Goal: Check status: Check status

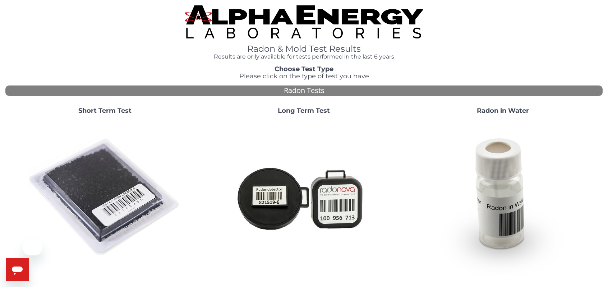
click at [116, 210] on img at bounding box center [105, 197] width 154 height 154
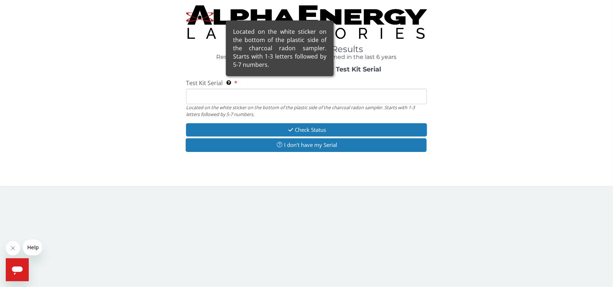
click at [230, 86] on span "Located on the white sticker on the bottom of the plastic side of the charcoal …" at bounding box center [229, 83] width 7 height 8
click at [230, 89] on input "Test Kit Serial Located on the white sticker on the bottom of the plastic side …" at bounding box center [306, 96] width 241 height 15
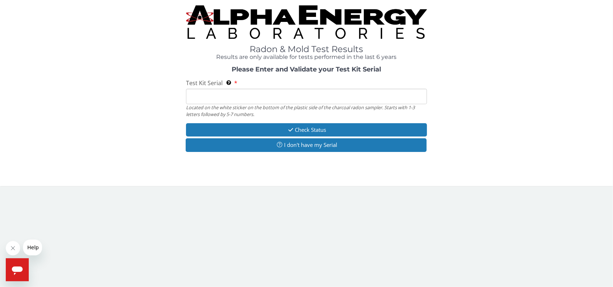
click at [228, 93] on input "Test Kit Serial Located on the white sticker on the bottom of the plastic side …" at bounding box center [306, 96] width 241 height 15
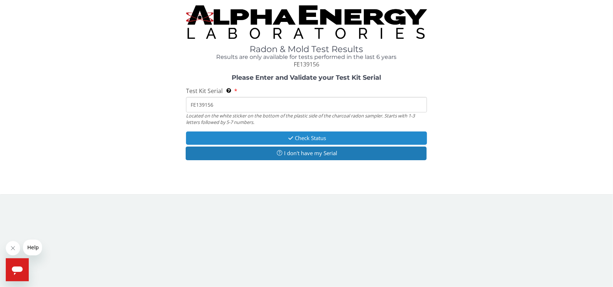
type input "FE139156"
click at [276, 135] on button "Check Status" at bounding box center [306, 137] width 241 height 13
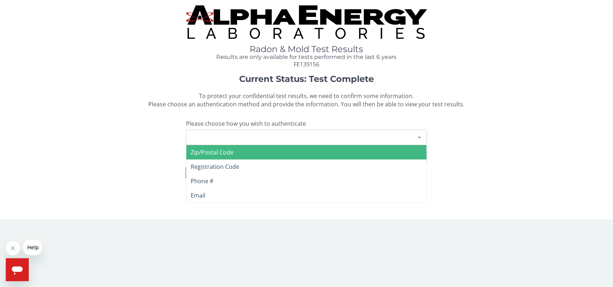
click at [264, 133] on div "Please make a selection" at bounding box center [306, 137] width 241 height 15
click at [259, 150] on span "Zip/Postal Code" at bounding box center [306, 152] width 240 height 14
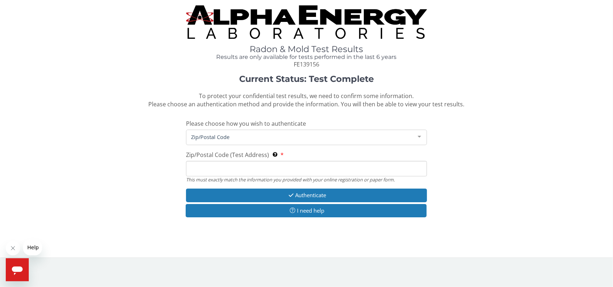
click at [258, 172] on input "Zip/Postal Code (Test Address) This must exactly match the information you prov…" at bounding box center [306, 168] width 241 height 15
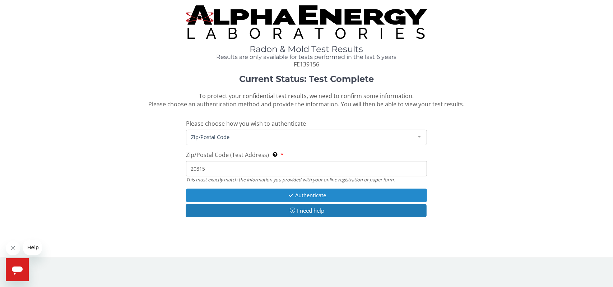
type input "20815"
click at [284, 195] on button "Authenticate" at bounding box center [306, 195] width 241 height 13
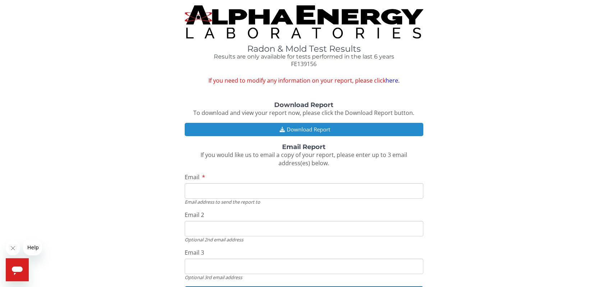
click at [326, 130] on button "Download Report" at bounding box center [304, 129] width 239 height 13
